Goal: Task Accomplishment & Management: Complete application form

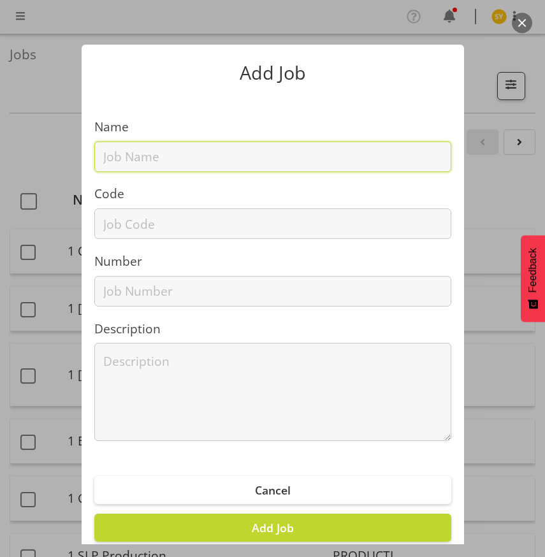
drag, startPoint x: 124, startPoint y: 159, endPoint x: 123, endPoint y: 165, distance: 6.5
click at [124, 161] on input "text" at bounding box center [272, 157] width 357 height 31
paste input "1250907C"
type input "1250907C"
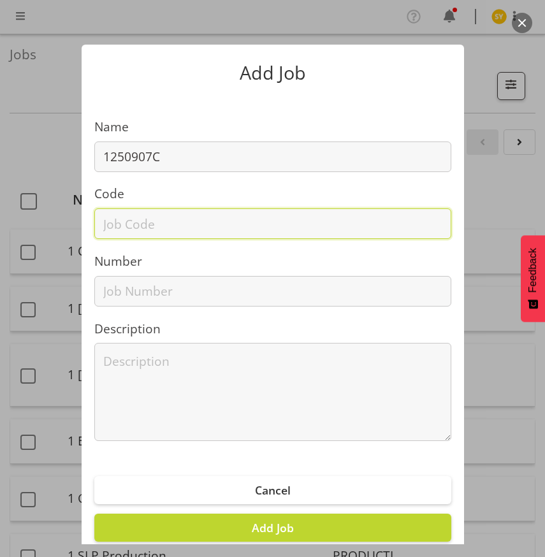
click at [109, 231] on input "text" at bounding box center [272, 223] width 357 height 31
paste input "1250907C"
type input "1250907C"
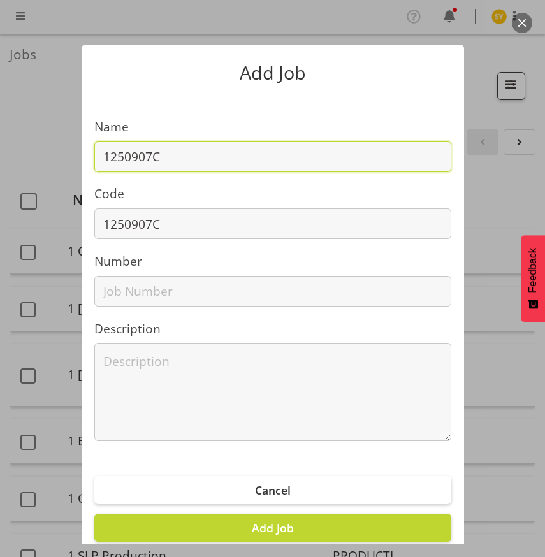
click at [217, 166] on input "1250907C" at bounding box center [272, 157] width 357 height 31
paste input "All Blacks- Photographers area"
drag, startPoint x: 411, startPoint y: 154, endPoint x: -122, endPoint y: 180, distance: 533.6
click at [0, 180] on html "COAST GROUP Profile Log Out Jobs Search Showing active jobs Showing running job…" at bounding box center [272, 278] width 545 height 557
type input "1250907C - All Blacks- Photographers area"
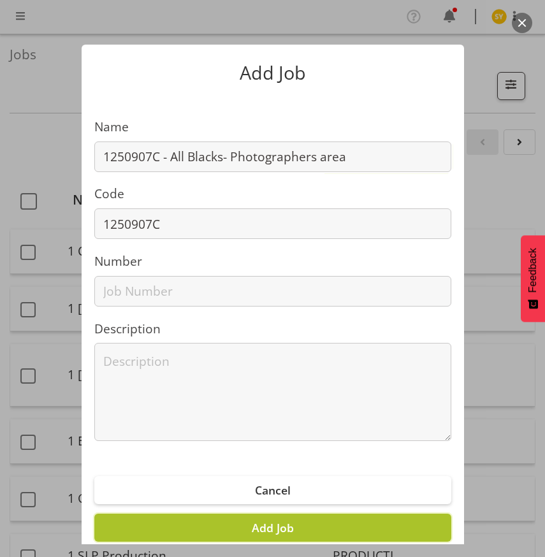
click at [266, 523] on span "Add Job" at bounding box center [273, 527] width 42 height 15
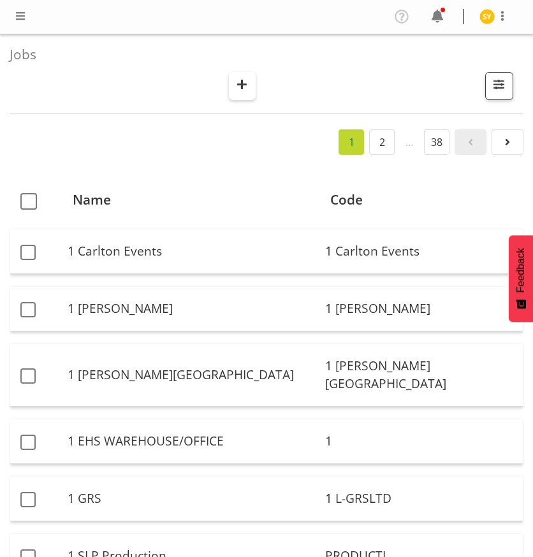
click at [245, 85] on span "button" at bounding box center [242, 84] width 17 height 17
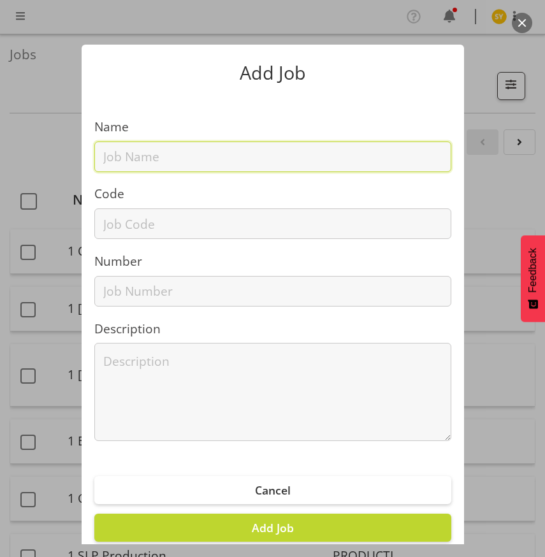
click at [123, 157] on input "text" at bounding box center [272, 157] width 357 height 31
paste input "1250908C"
type input "1250908C"
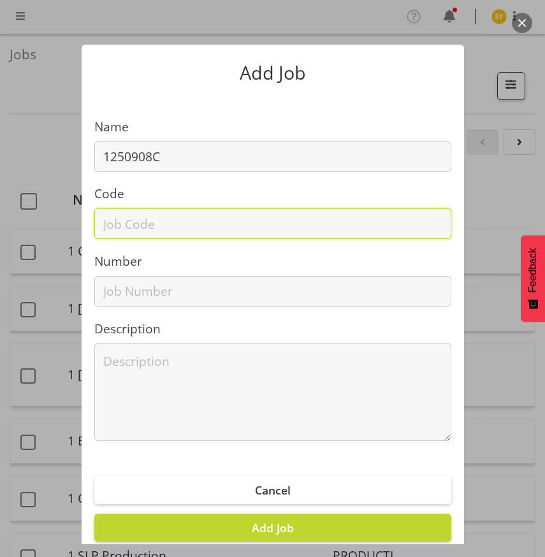
click at [102, 221] on input "text" at bounding box center [272, 223] width 357 height 31
paste input "1250908C"
type input "1250908C"
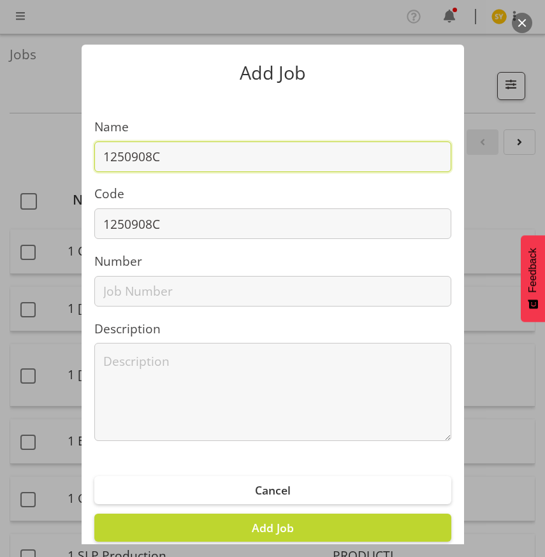
drag, startPoint x: 187, startPoint y: 157, endPoint x: 214, endPoint y: 161, distance: 26.3
click at [188, 157] on input "1250908C" at bounding box center [272, 157] width 357 height 31
click at [200, 162] on input "1250908C -" at bounding box center [272, 157] width 357 height 31
paste input "CFO Summit 2025 - Fujifilm"
type input "1250908C - CFO Summit 2025 - Fujifilm"
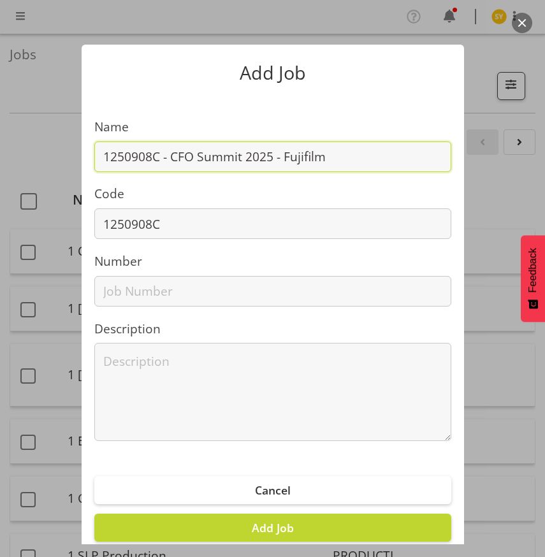
drag, startPoint x: 345, startPoint y: 152, endPoint x: -38, endPoint y: 158, distance: 383.8
click at [0, 158] on html "COAST GROUP Profile Log Out Jobs Search Showing active jobs Showing running job…" at bounding box center [272, 278] width 545 height 557
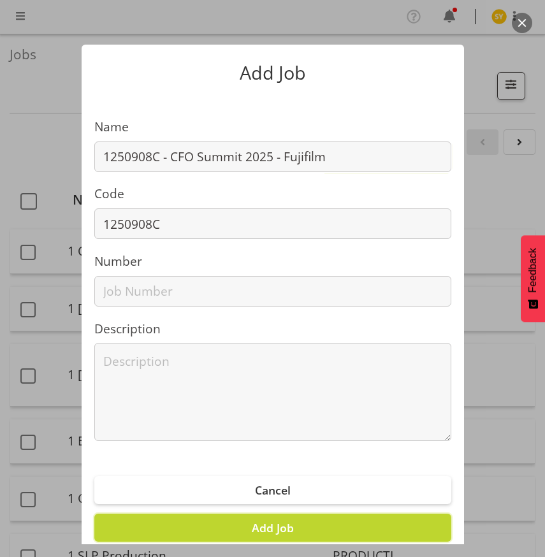
click at [261, 532] on span "Add Job" at bounding box center [273, 527] width 42 height 15
